Goal: Transaction & Acquisition: Purchase product/service

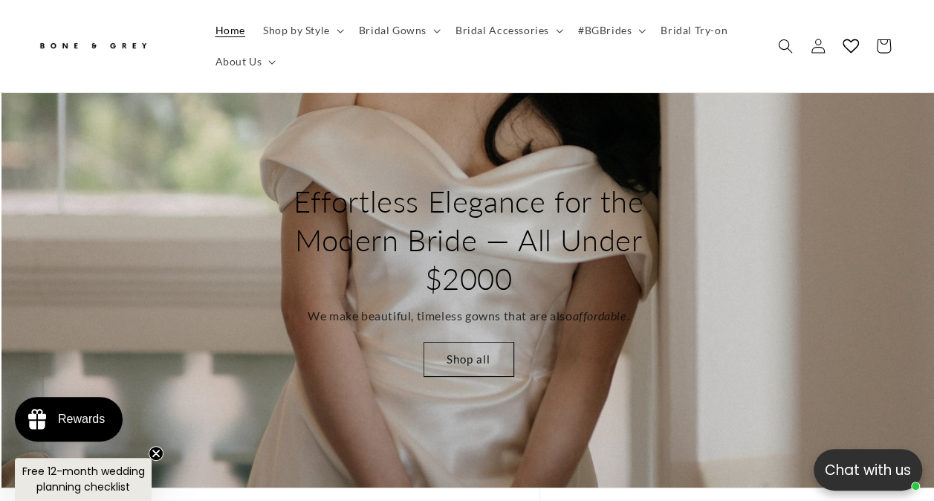
scroll to position [0, 1866]
click at [382, 31] on span "Bridal Gowns" at bounding box center [393, 30] width 68 height 13
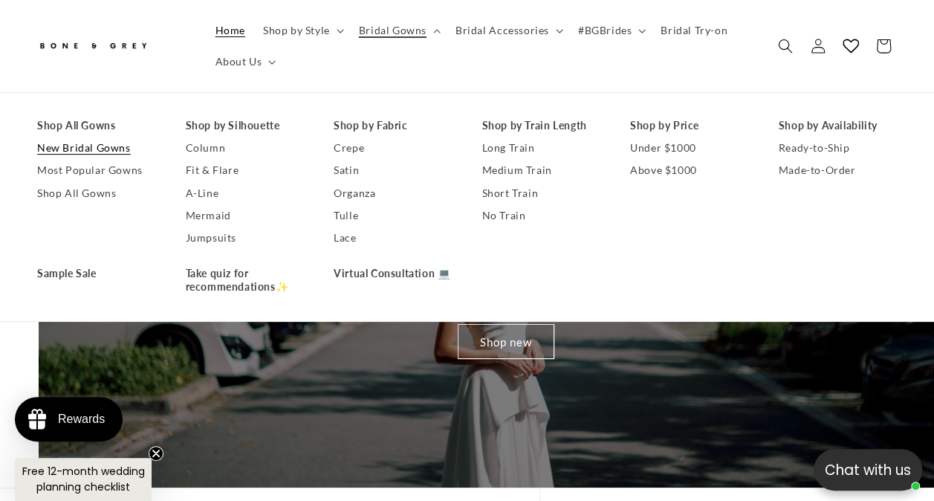
scroll to position [0, 933]
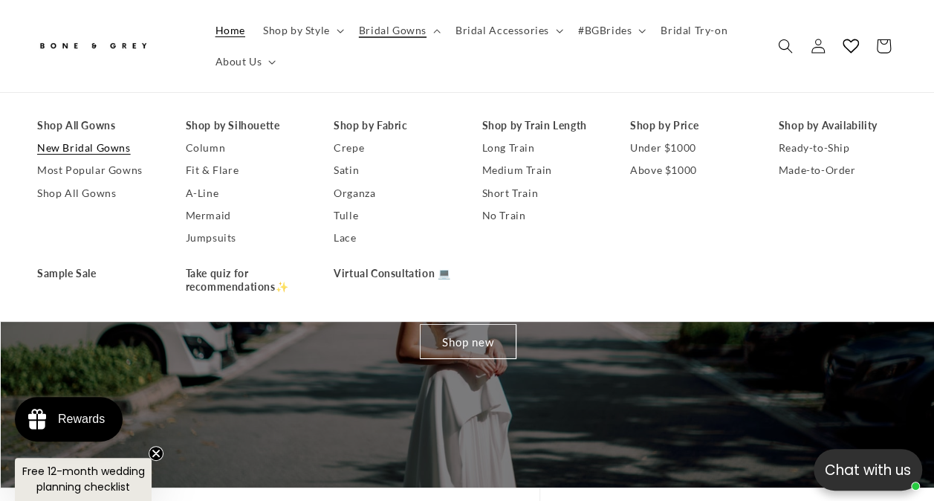
click at [101, 144] on link "New Bridal Gowns" at bounding box center [96, 148] width 119 height 22
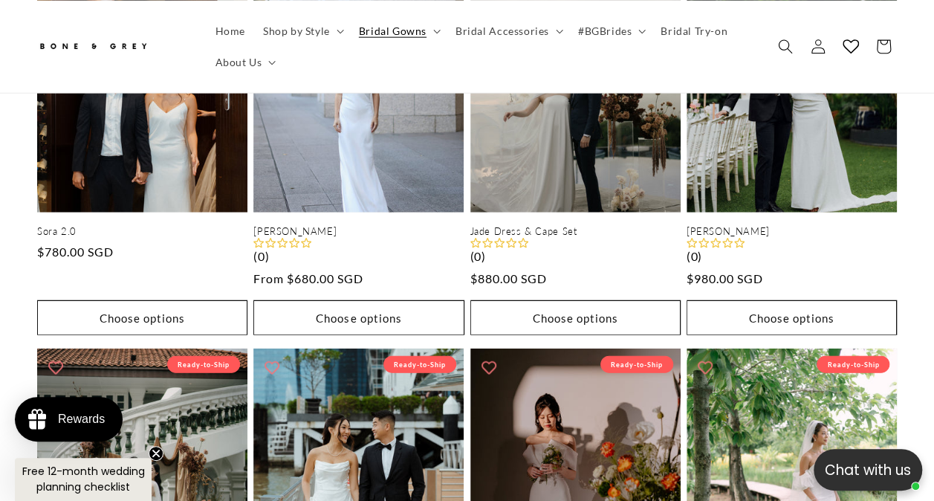
scroll to position [0, 613]
